Goal: Find specific page/section: Find specific page/section

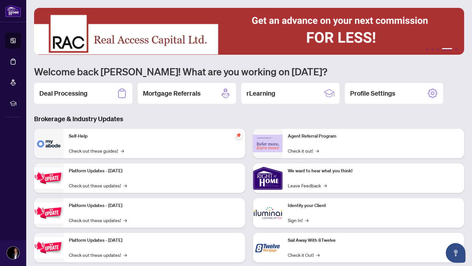
click at [89, 100] on div "Deal Processing" at bounding box center [83, 93] width 98 height 21
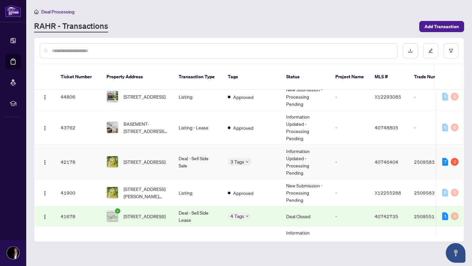
scroll to position [69, 0]
click at [219, 161] on td "Deal - Sell Side Sale" at bounding box center [197, 162] width 49 height 34
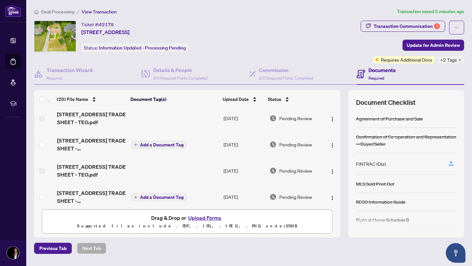
scroll to position [2, 0]
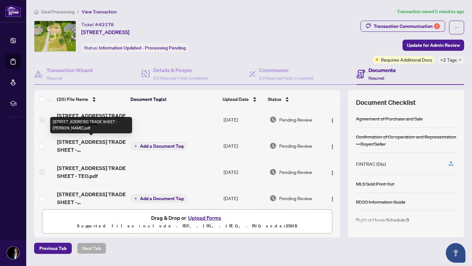
click at [97, 145] on span "[STREET_ADDRESS] TRADE SHEET - [PERSON_NAME].pdf" at bounding box center [91, 146] width 69 height 16
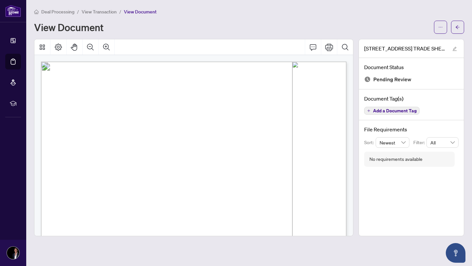
drag, startPoint x: 457, startPoint y: 25, endPoint x: 209, endPoint y: 2, distance: 248.7
click at [457, 25] on icon "arrow-left" at bounding box center [458, 27] width 5 height 5
